Goal: Information Seeking & Learning: Understand process/instructions

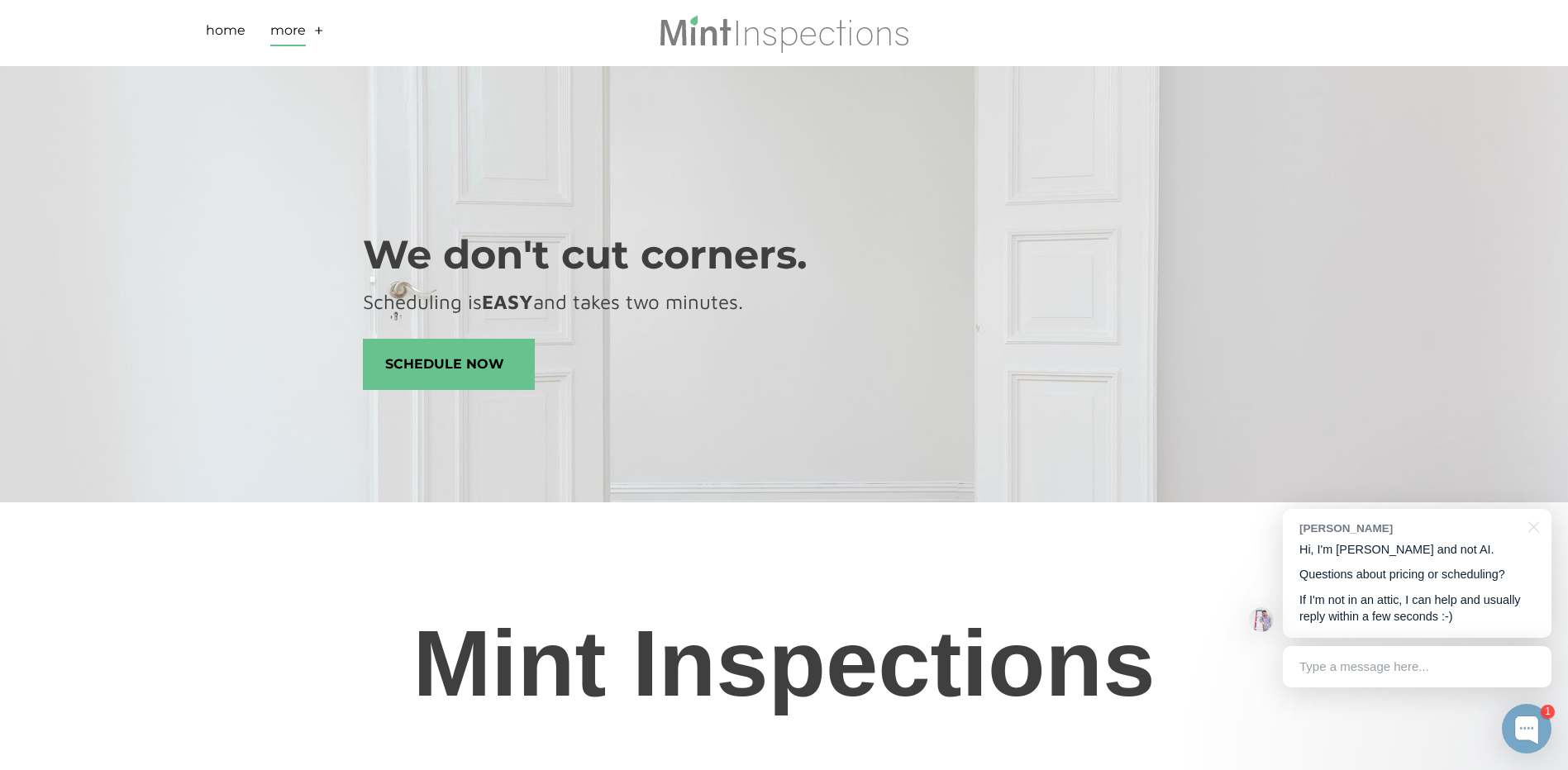
click at [283, 26] on link "More" at bounding box center [288, 33] width 36 height 26
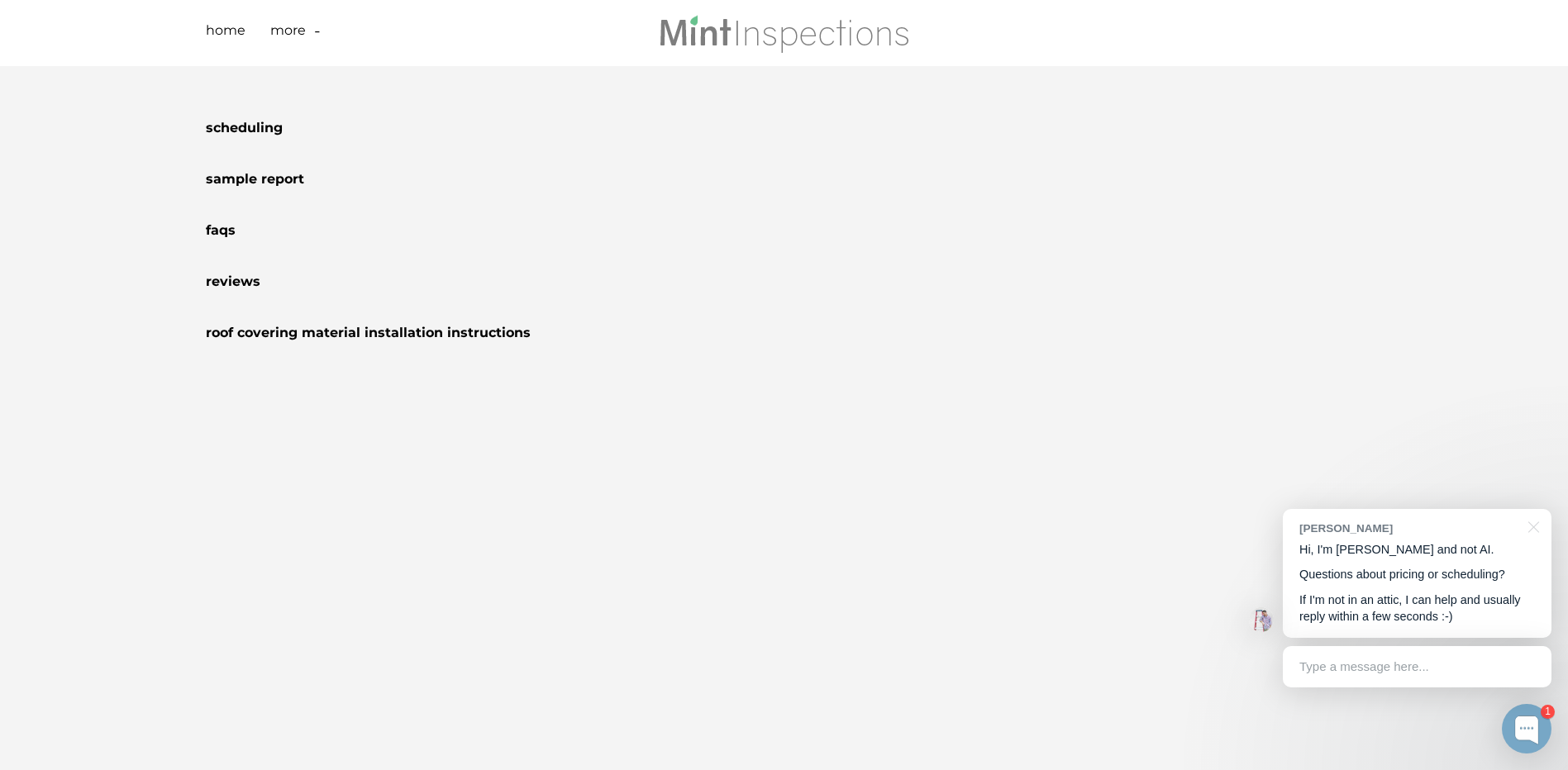
scroll to position [1157, 0]
click at [1161, 463] on div "Scheduling Sample Report FAQs Reviews Roof Covering Material Installation Instr…" at bounding box center [784, 419] width 1568 height 704
click at [232, 26] on link "Home" at bounding box center [226, 33] width 40 height 26
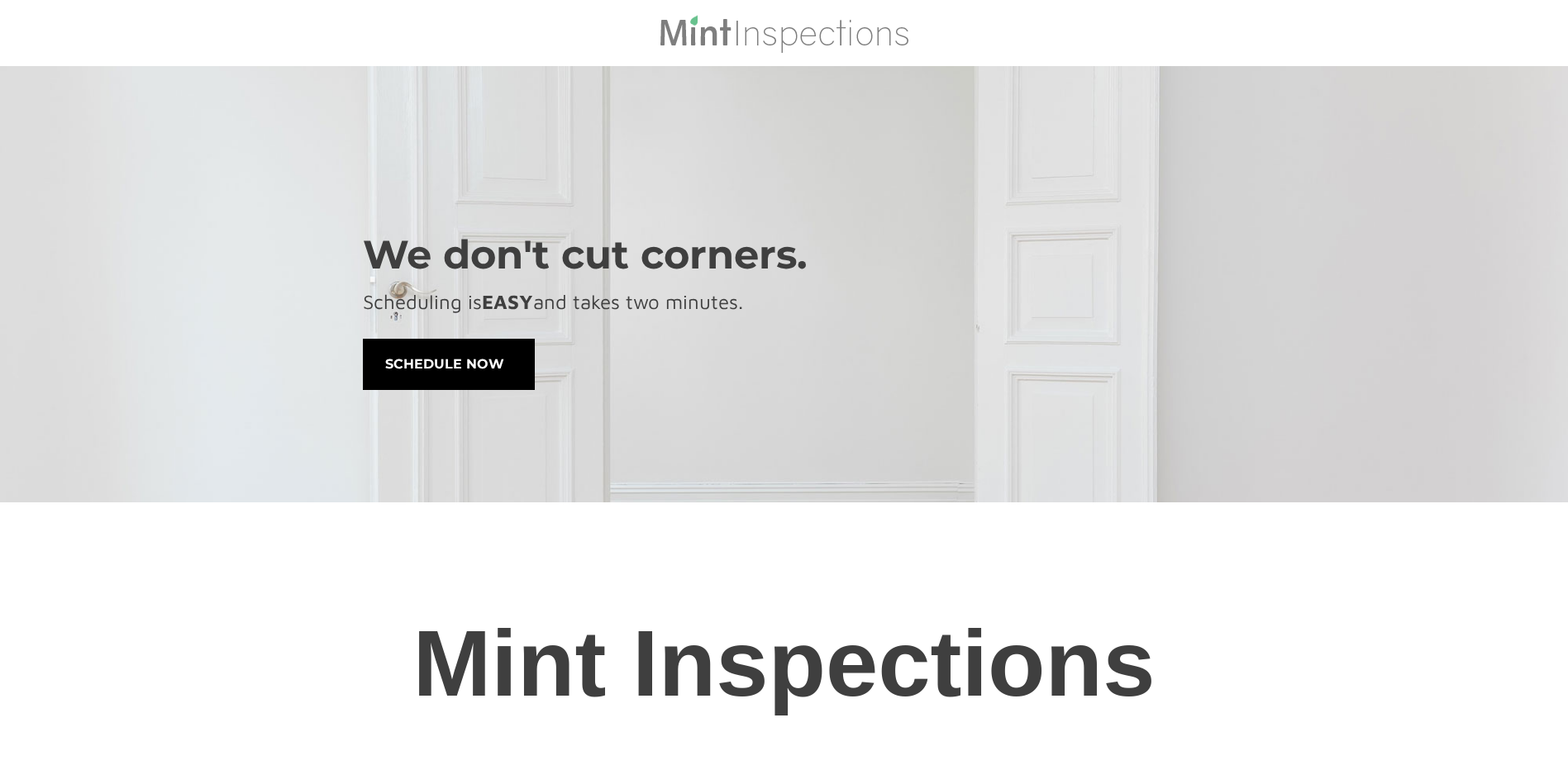
click at [502, 365] on span "schedule now" at bounding box center [448, 364] width 170 height 49
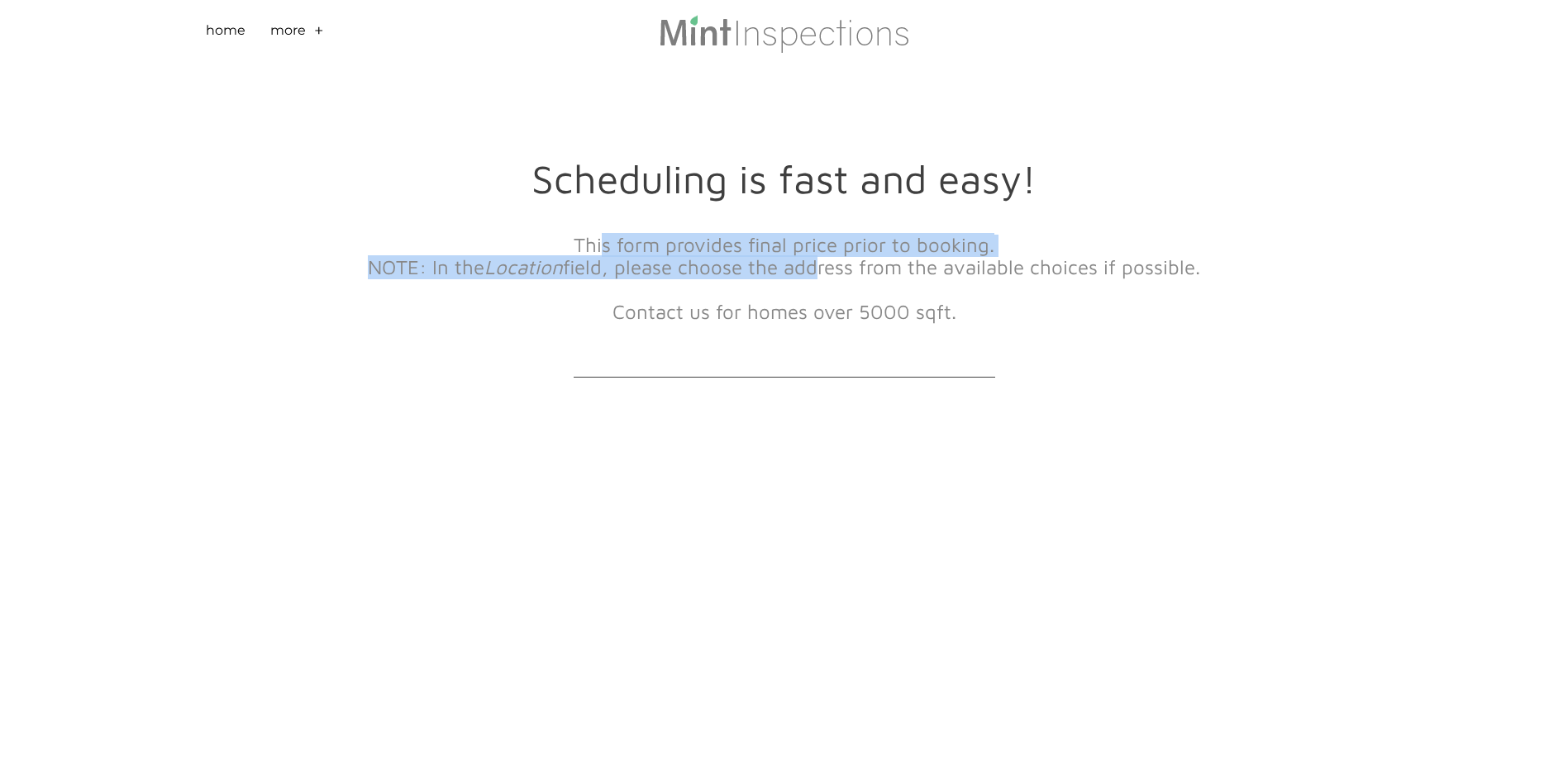
drag, startPoint x: 661, startPoint y: 252, endPoint x: 942, endPoint y: 268, distance: 281.5
click at [882, 262] on div "This form provides final price prior to booking. NOTE: In the Location field, p…" at bounding box center [784, 288] width 843 height 146
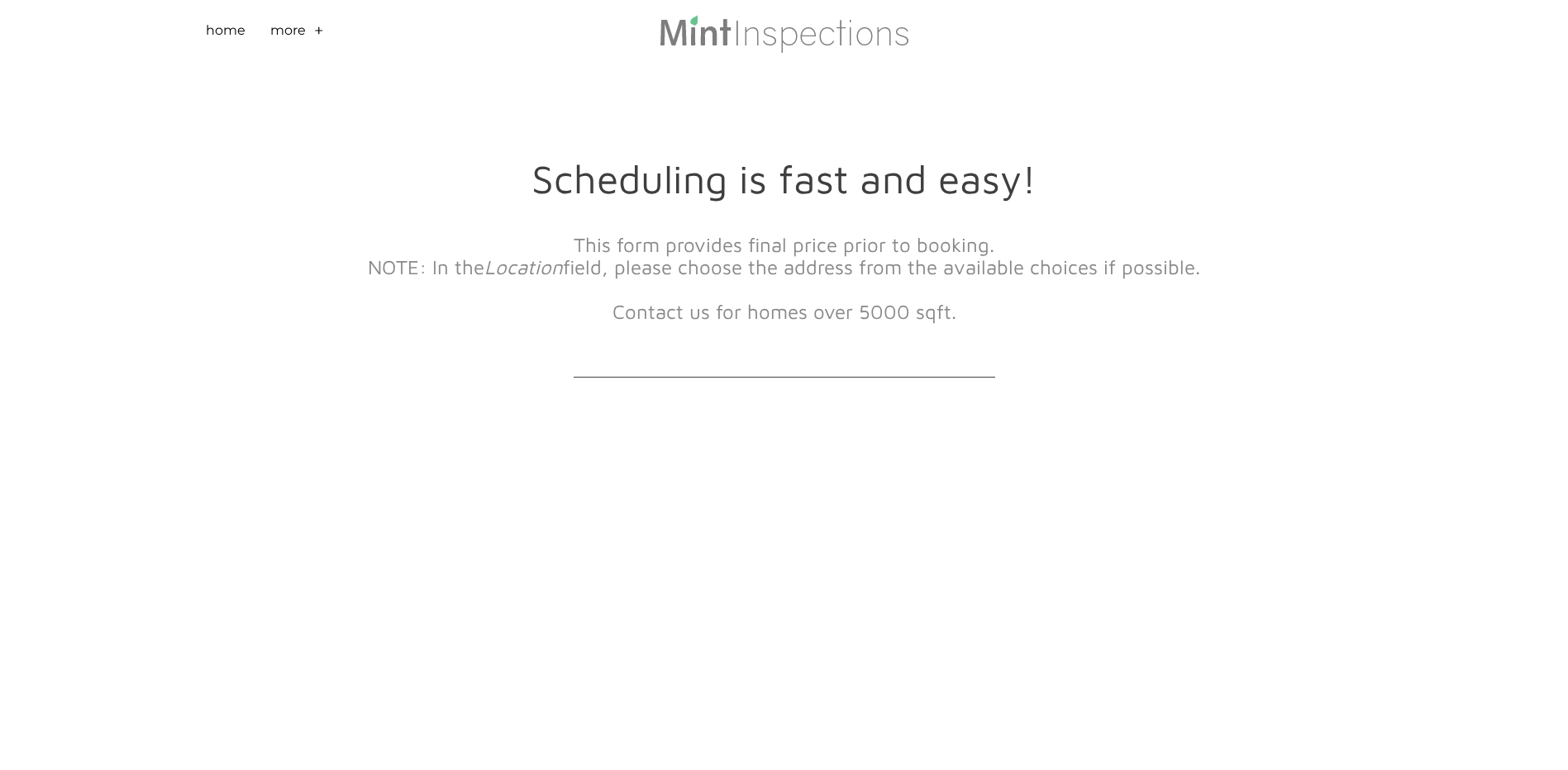
click at [942, 268] on font "NOTE: In the Location field, please choose the address from the available choic…" at bounding box center [784, 288] width 832 height 67
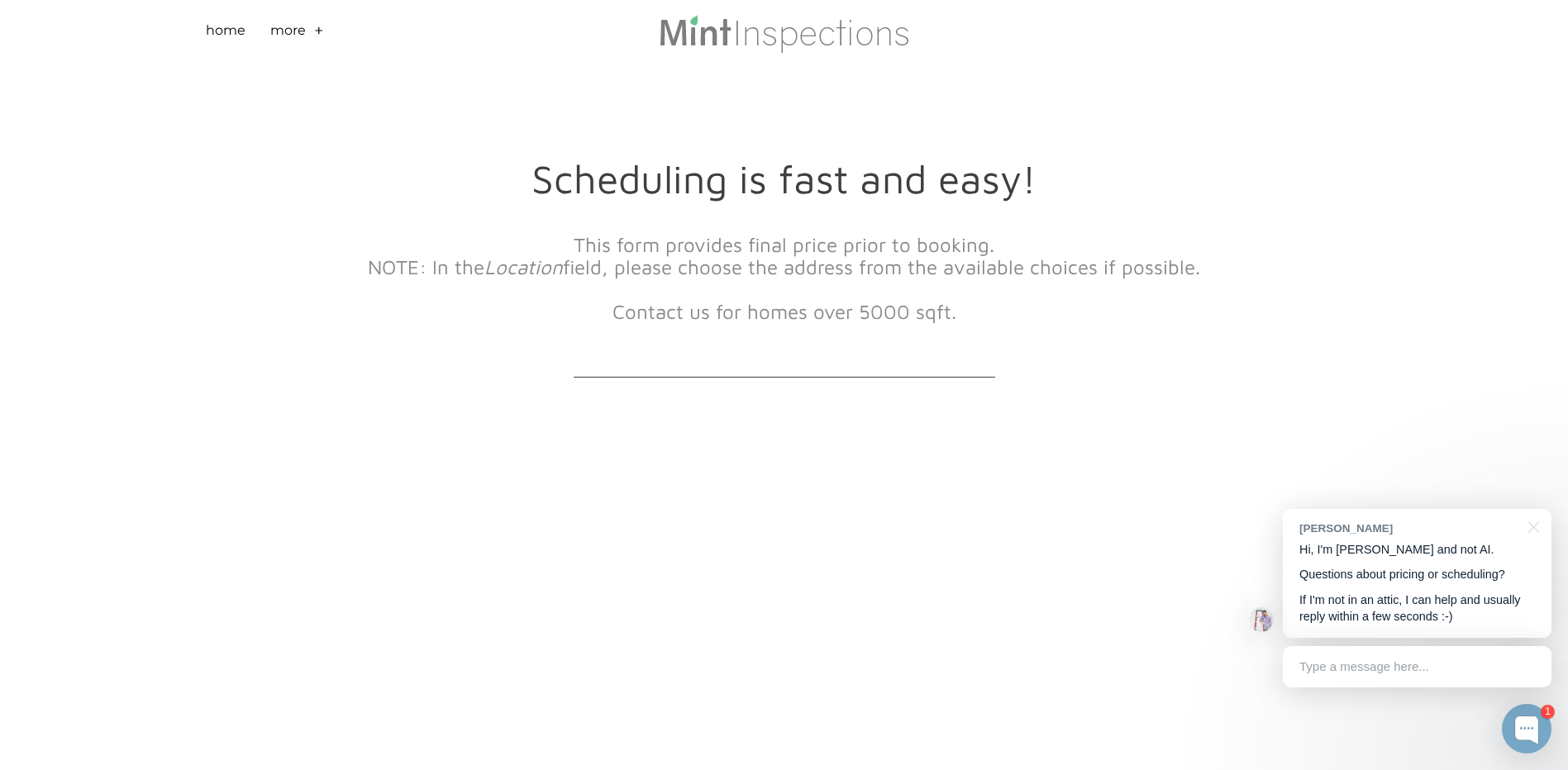
click at [310, 27] on li "More + - Scheduling Sample Report FAQs Reviews Roof Covering Material Installat…" at bounding box center [301, 33] width 62 height 66
click at [314, 31] on link "+" at bounding box center [318, 33] width 10 height 26
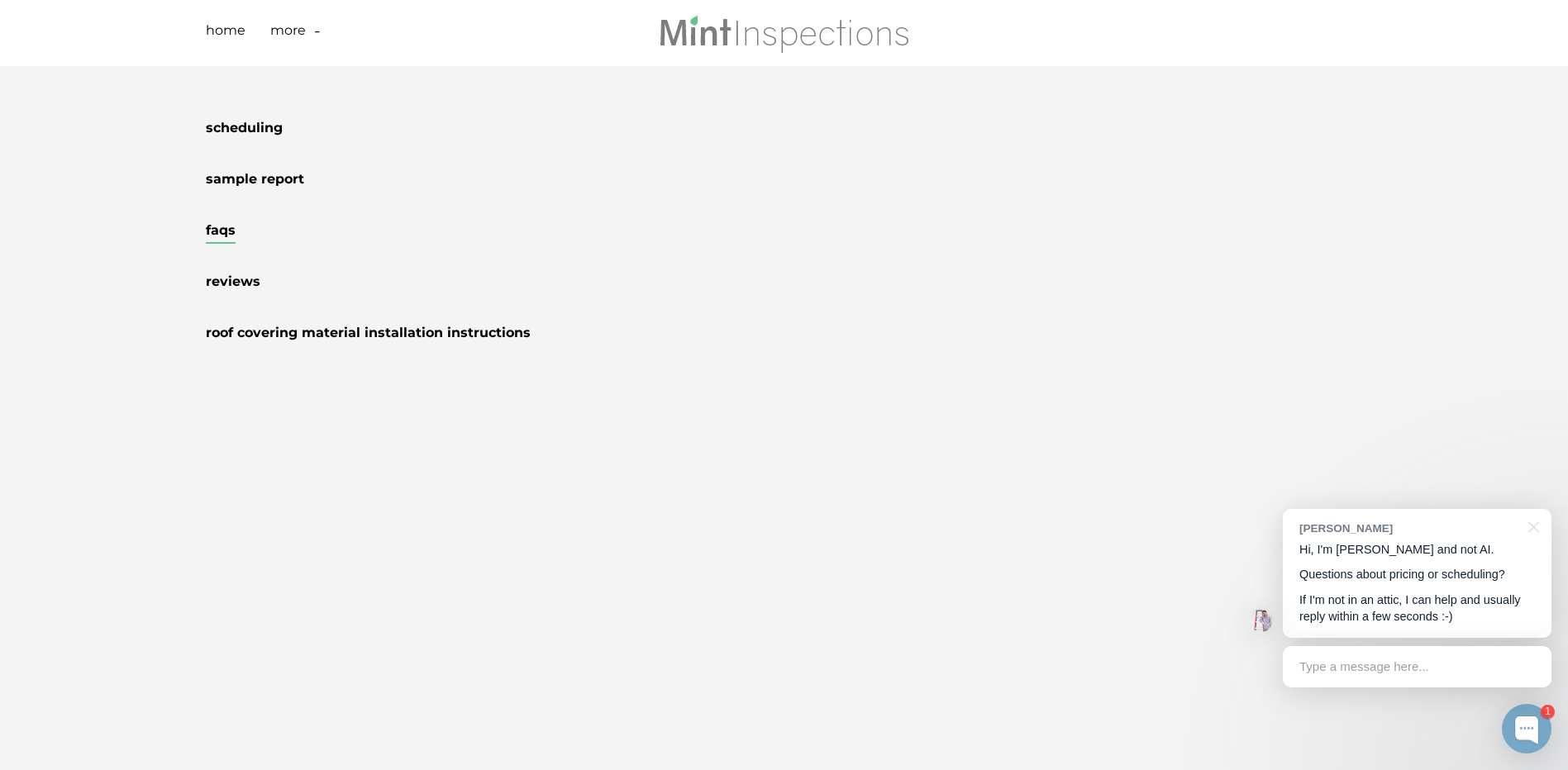
click at [235, 232] on link "FAQs" at bounding box center [220, 233] width 30 height 22
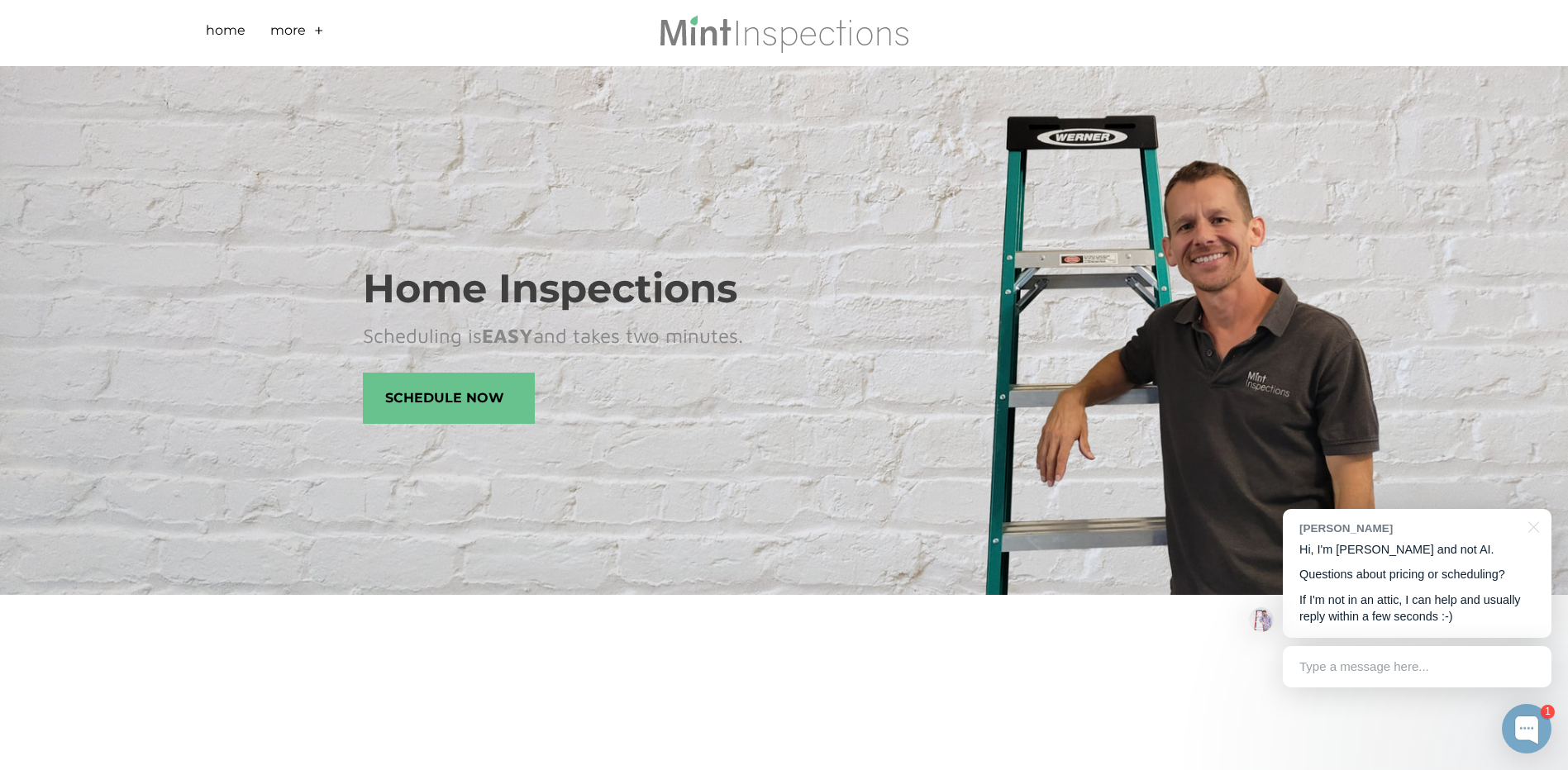
drag, startPoint x: 227, startPoint y: 135, endPoint x: 262, endPoint y: 85, distance: 61.0
click at [228, 135] on div "Home Inspections Scheduling is EASY and takes two minutes. Schedule Now" at bounding box center [784, 331] width 1568 height 529
click at [405, 211] on div "Home Inspections Scheduling is EASY and takes two minutes. Schedule Now" at bounding box center [784, 331] width 1568 height 529
